Goal: Transaction & Acquisition: Purchase product/service

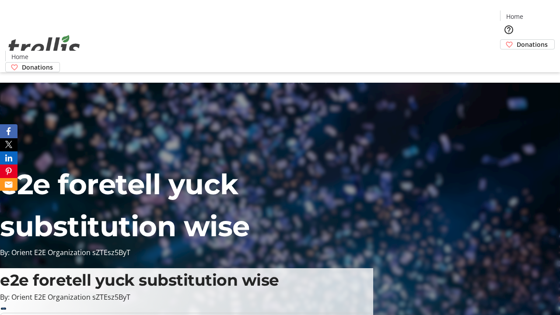
click at [517, 40] on span "Donations" at bounding box center [532, 44] width 31 height 9
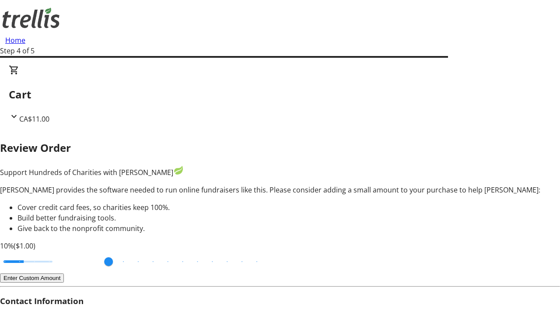
type input "20"
click at [62, 252] on input "Cover fees percentage" at bounding box center [27, 261] width 67 height 19
